Goal: Book appointment/travel/reservation

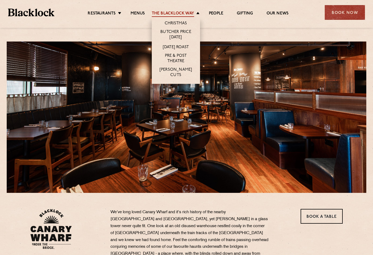
click at [174, 13] on link "The Blacklock Way" at bounding box center [173, 14] width 42 height 6
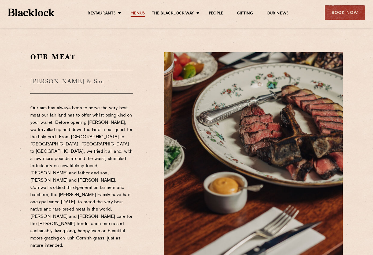
click at [135, 13] on link "Menus" at bounding box center [138, 14] width 14 height 6
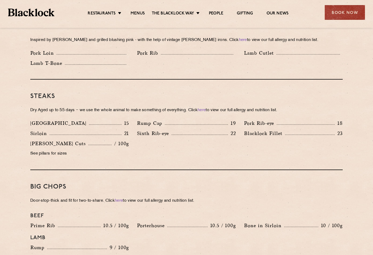
scroll to position [451, 0]
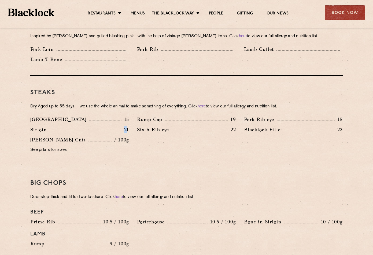
drag, startPoint x: 128, startPoint y: 124, endPoint x: 120, endPoint y: 124, distance: 7.2
click at [120, 126] on div "Sirloin 21" at bounding box center [79, 130] width 99 height 8
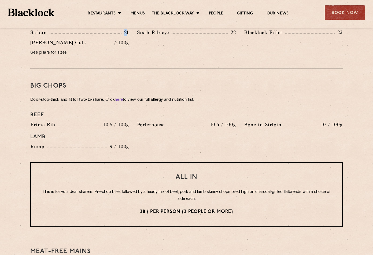
scroll to position [557, 0]
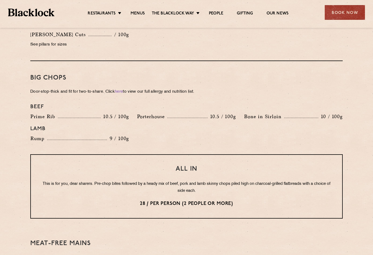
click at [179, 130] on div "Beef Prime Rib 10.5 / 100g Porterhouse 10.5 / 100g Bone in Sirloin 10 / 100g La…" at bounding box center [186, 123] width 320 height 44
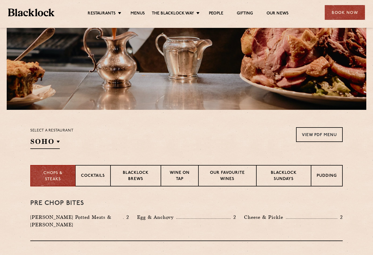
scroll to position [83, 0]
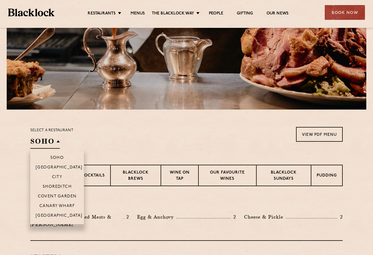
click at [49, 139] on h2 "SOHO" at bounding box center [44, 143] width 29 height 12
click at [59, 204] on p "Canary Wharf" at bounding box center [56, 206] width 35 height 5
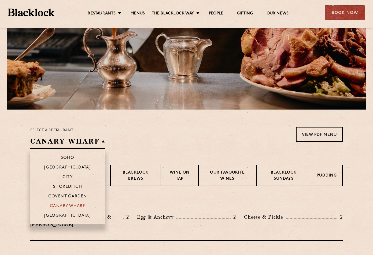
click at [66, 205] on p "Canary Wharf" at bounding box center [67, 206] width 35 height 5
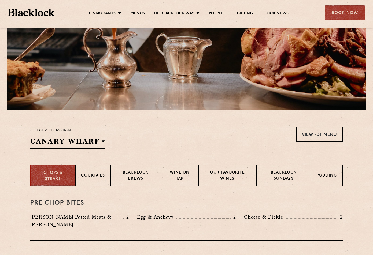
click at [174, 153] on section "Select a restaurant Canary Wharf Soho Birmingham City Shoreditch Covent Garden …" at bounding box center [186, 137] width 373 height 55
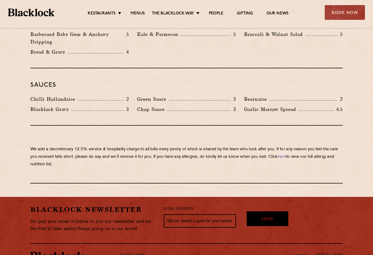
scroll to position [860, 0]
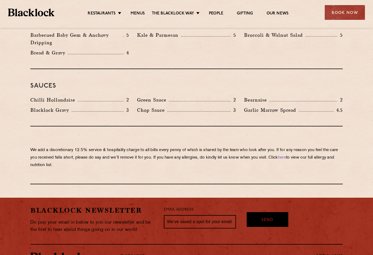
click at [183, 147] on p "We add a discretionary 12.5% service & hospitality charge to all bills every pe…" at bounding box center [186, 158] width 312 height 23
click at [186, 139] on div "We add a discretionary 12.5% service & hospitality charge to all bills every pe…" at bounding box center [186, 156] width 312 height 58
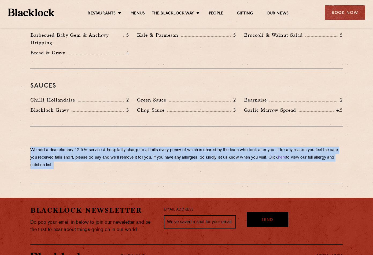
click at [186, 139] on div "We add a discretionary 12.5% service & hospitality charge to all bills every pe…" at bounding box center [186, 156] width 312 height 58
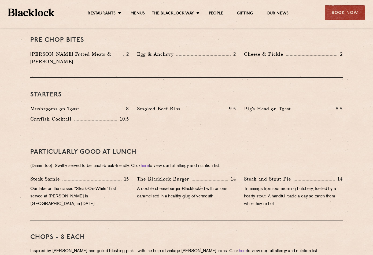
scroll to position [0, 0]
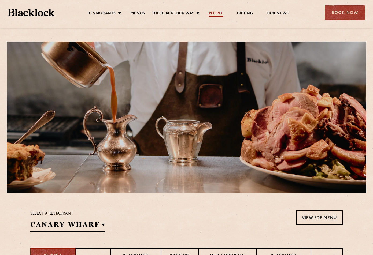
click at [213, 14] on link "People" at bounding box center [216, 14] width 14 height 6
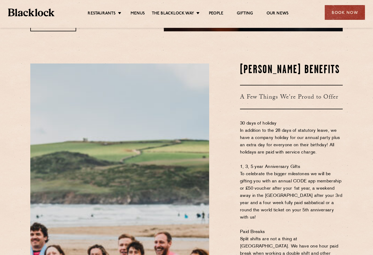
scroll to position [182, 0]
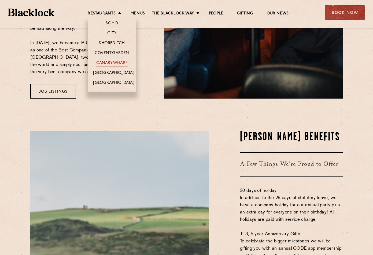
click at [113, 62] on link "Canary Wharf" at bounding box center [111, 64] width 31 height 6
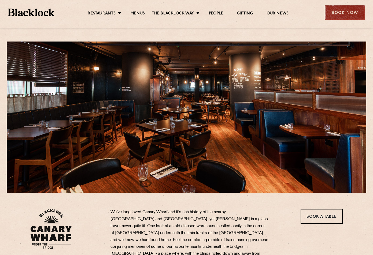
click at [345, 16] on div "Book Now" at bounding box center [345, 12] width 40 height 15
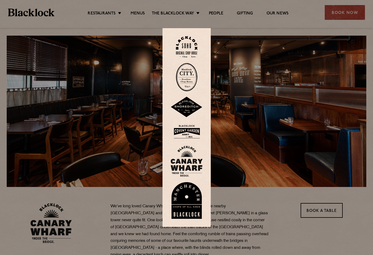
scroll to position [75, 0]
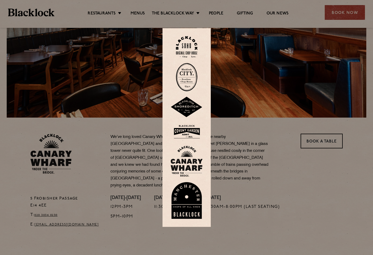
click at [189, 164] on img at bounding box center [187, 161] width 32 height 31
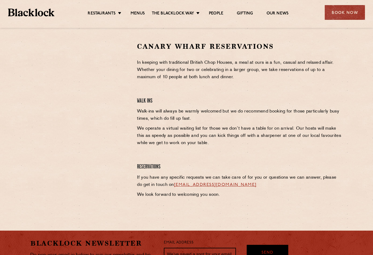
scroll to position [168, 0]
